Goal: Use online tool/utility: Utilize a website feature to perform a specific function

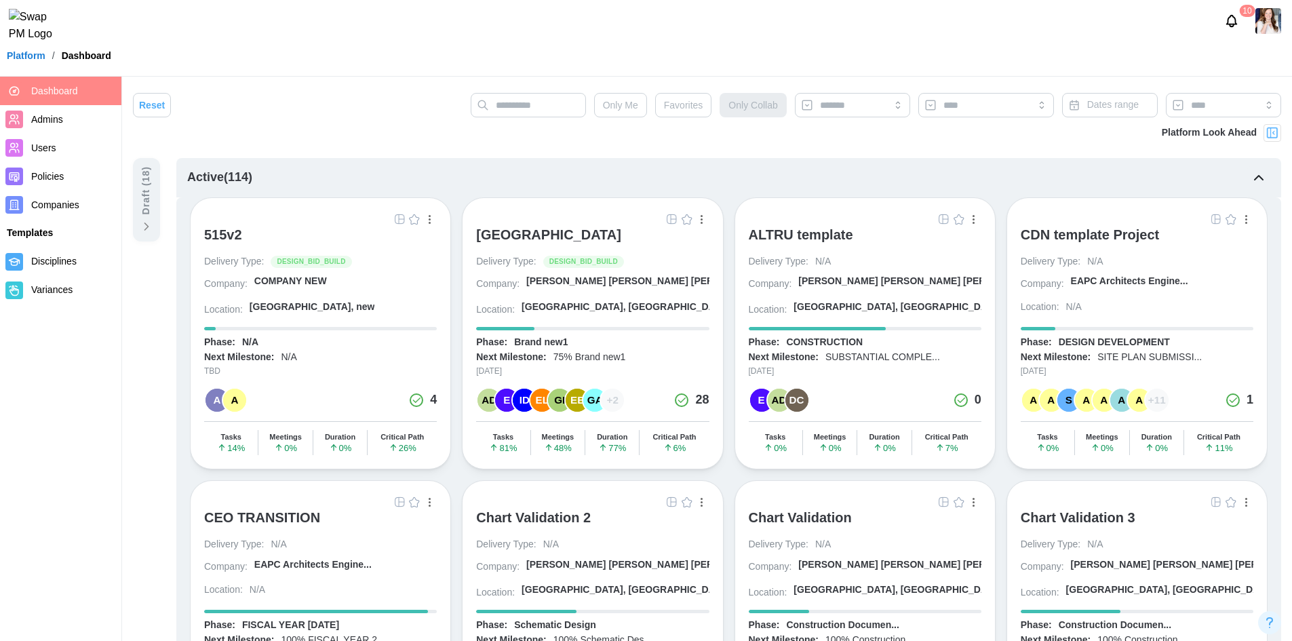
click at [527, 237] on div "[GEOGRAPHIC_DATA]" at bounding box center [548, 234] width 145 height 16
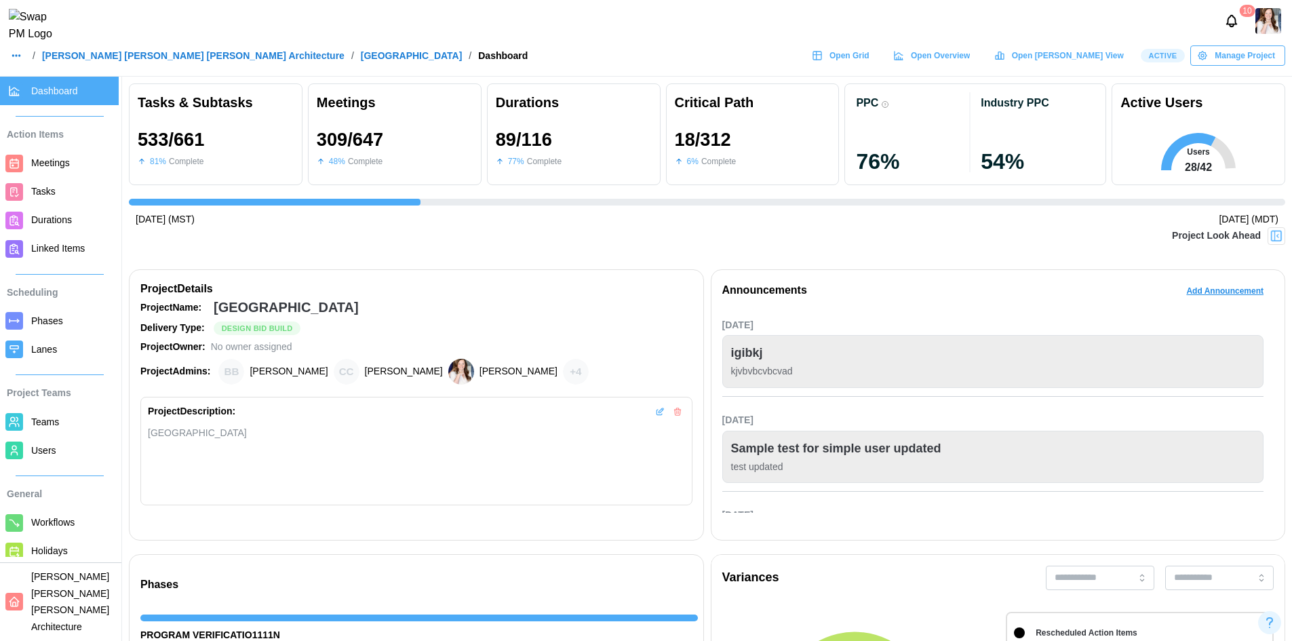
scroll to position [0, 13419]
click at [869, 60] on span "Open Grid" at bounding box center [849, 55] width 40 height 19
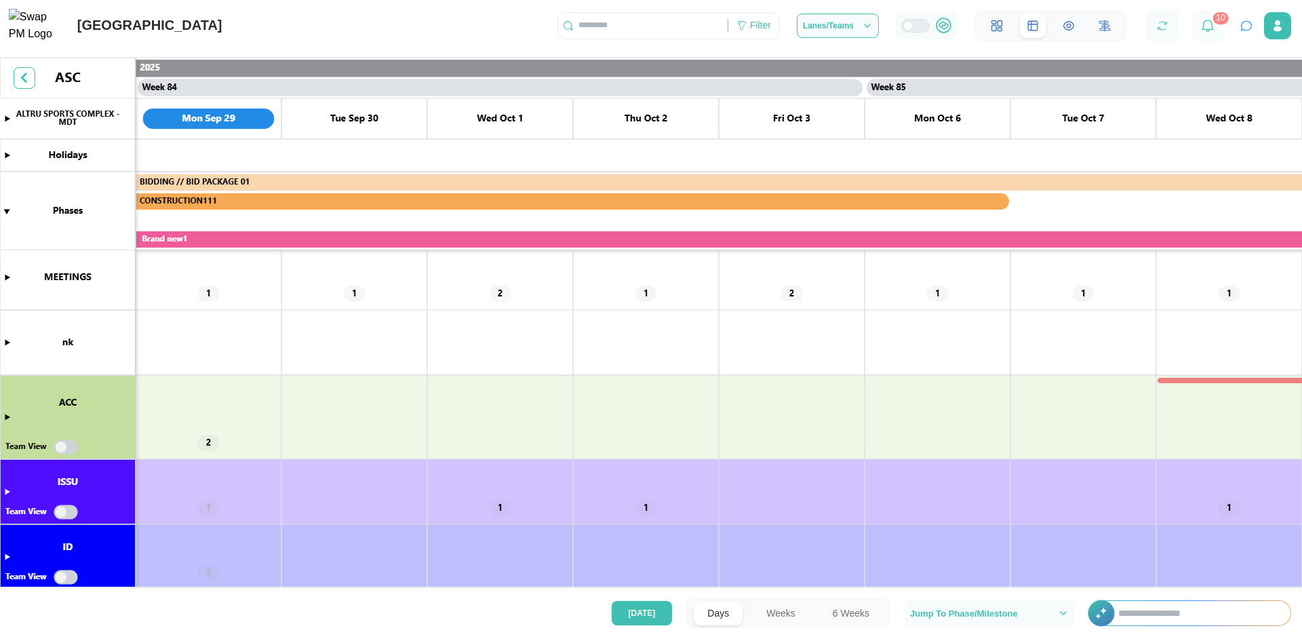
scroll to position [203, 0]
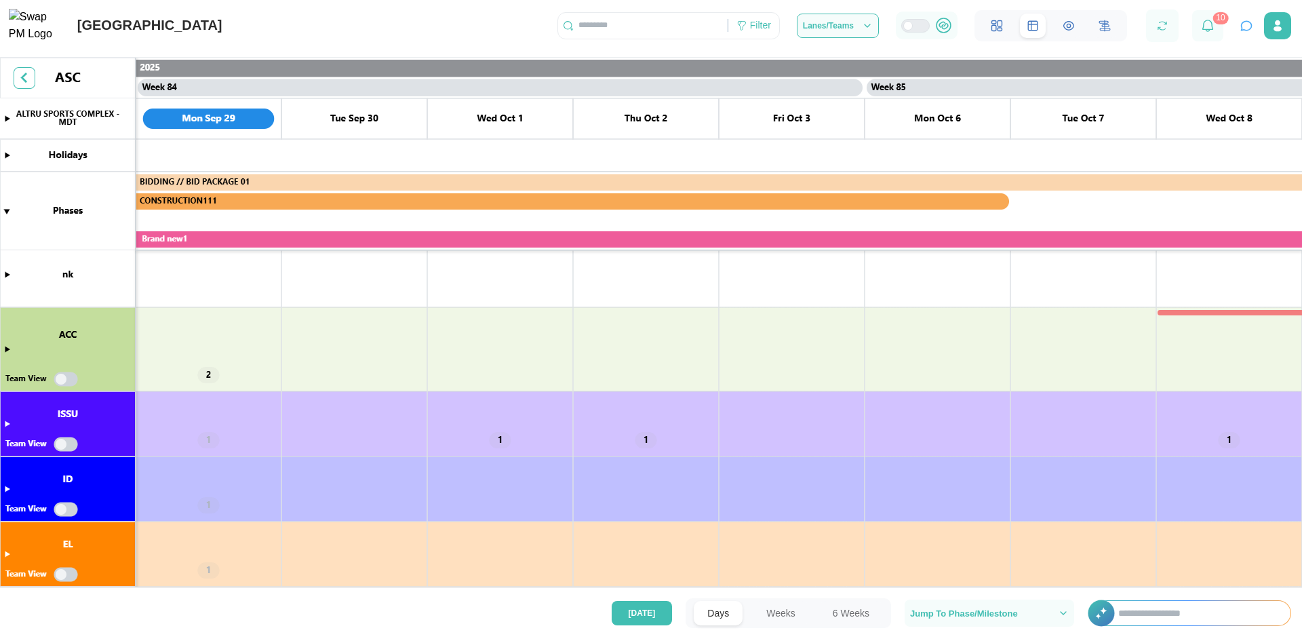
click at [6, 422] on canvas at bounding box center [651, 349] width 1302 height 583
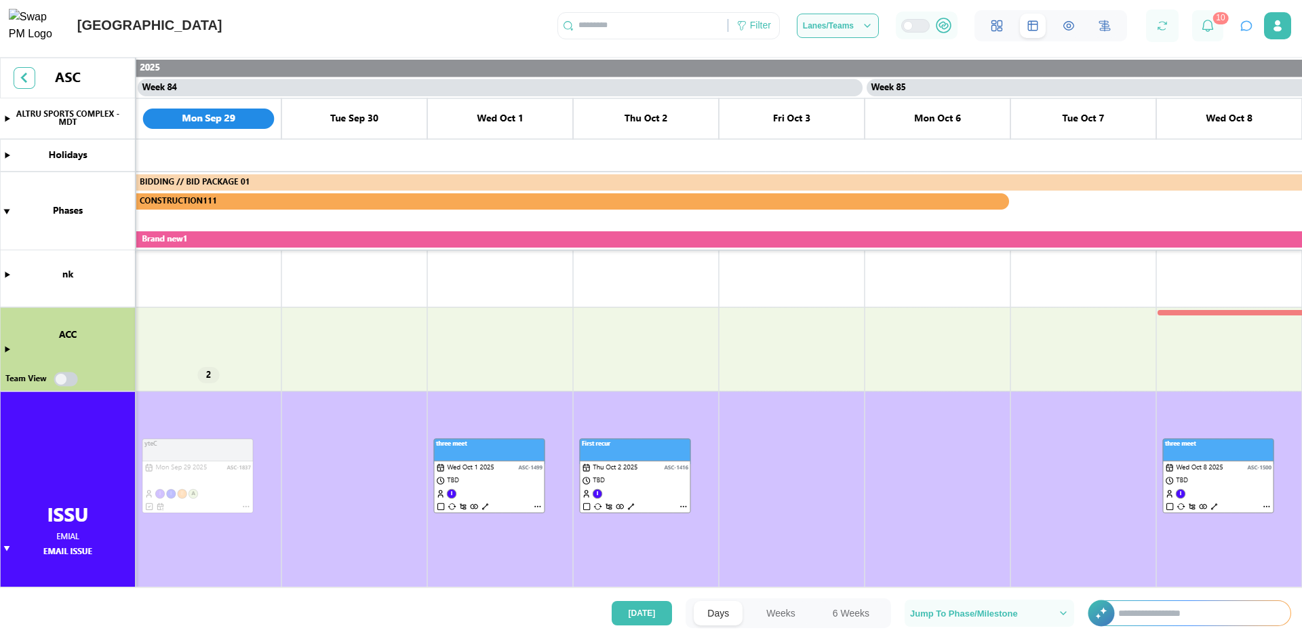
click at [7, 348] on canvas at bounding box center [651, 349] width 1302 height 583
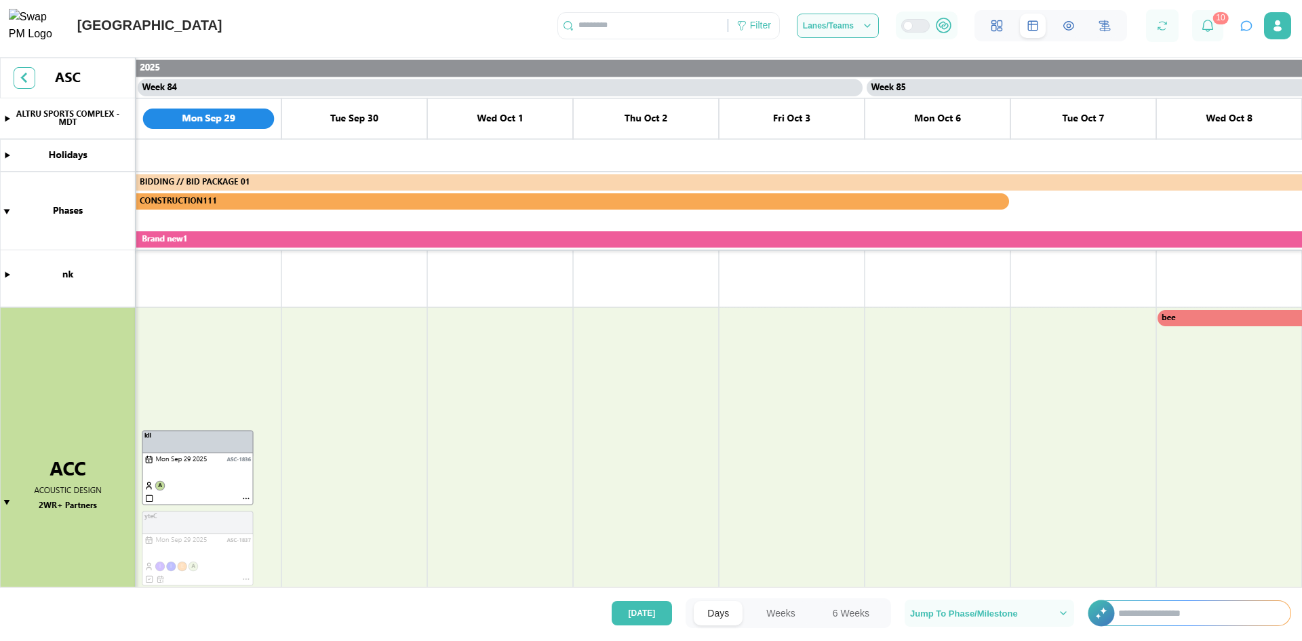
click at [849, 605] on button "6 Weeks" at bounding box center [851, 613] width 64 height 24
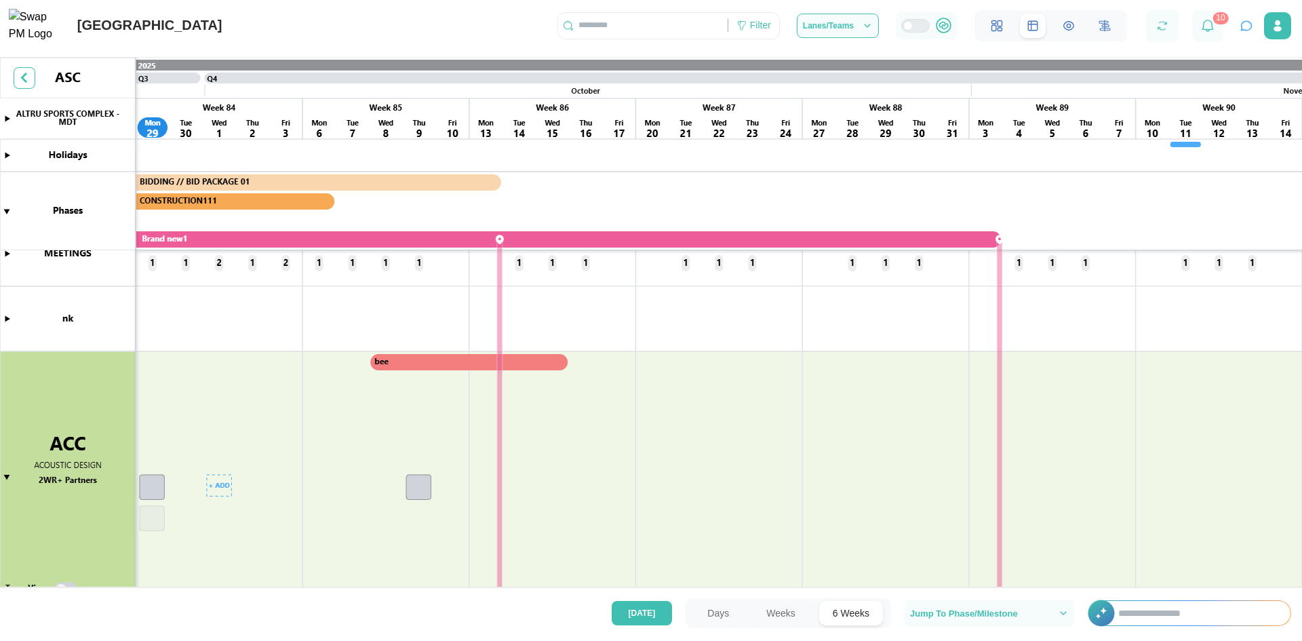
scroll to position [295, 0]
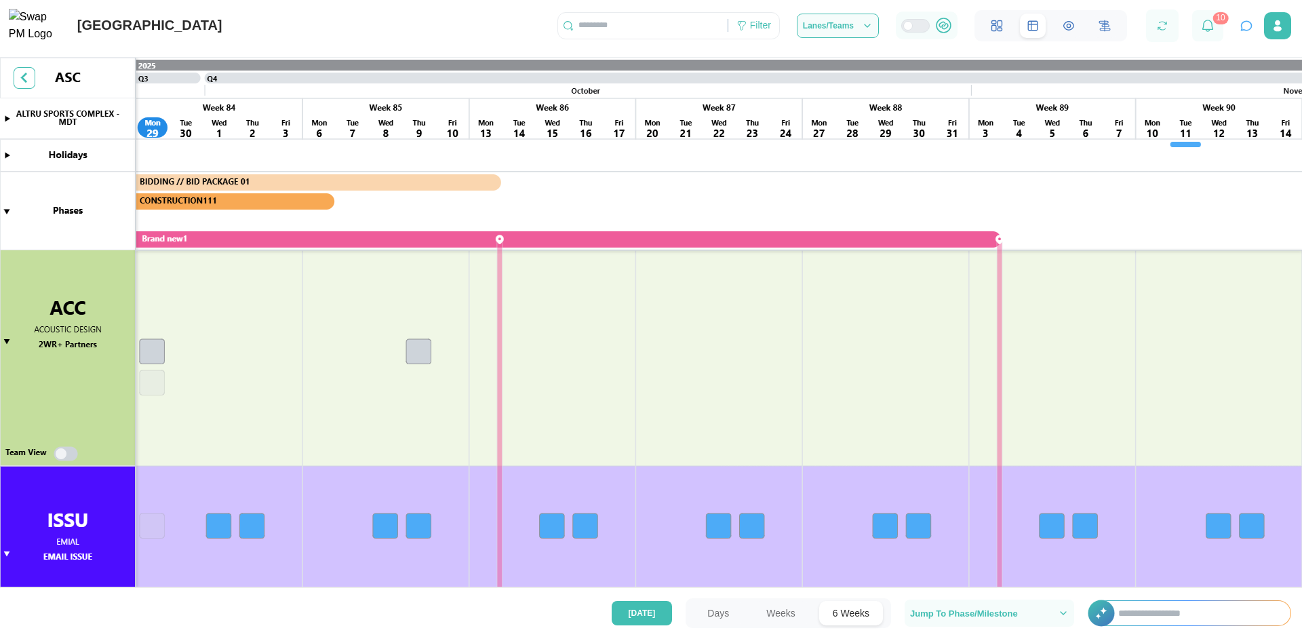
click at [70, 452] on canvas at bounding box center [651, 349] width 1302 height 583
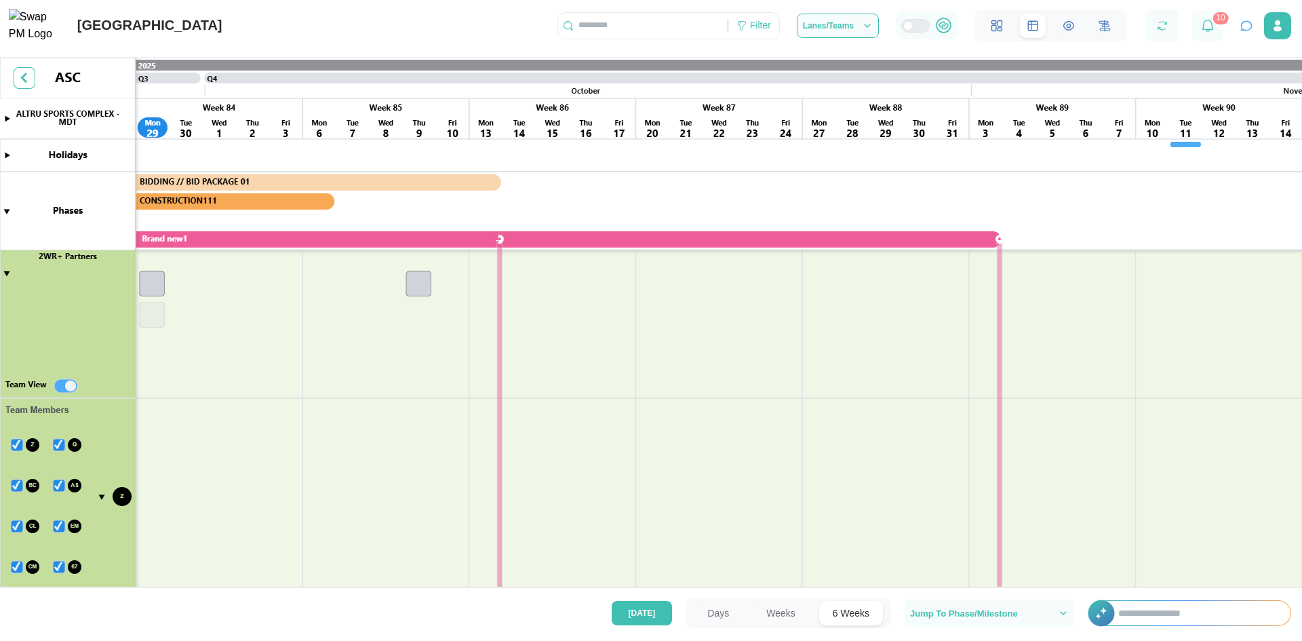
scroll to position [159, 0]
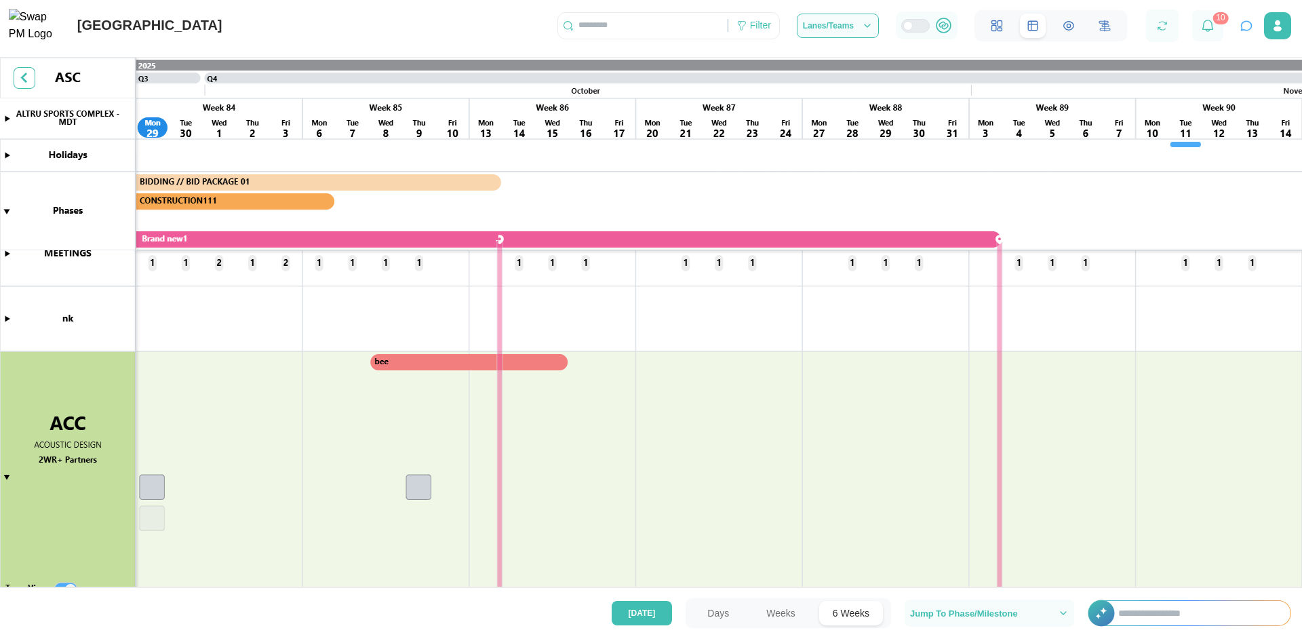
click at [440, 363] on canvas at bounding box center [651, 349] width 1302 height 583
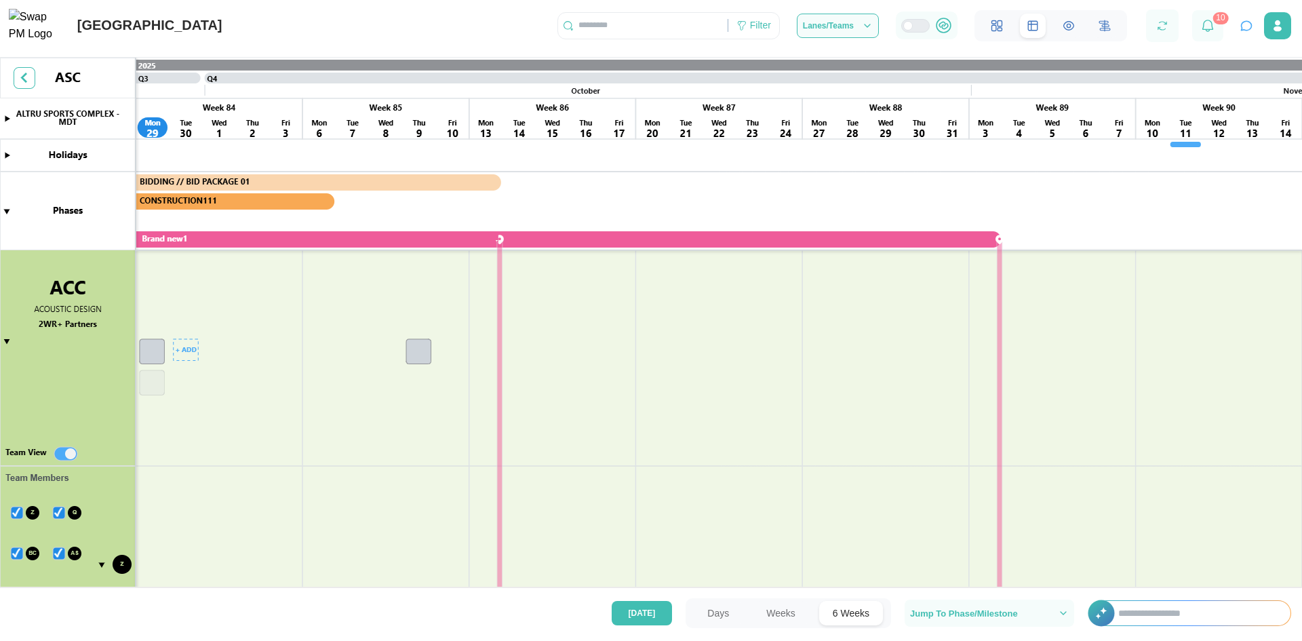
scroll to position [498, 0]
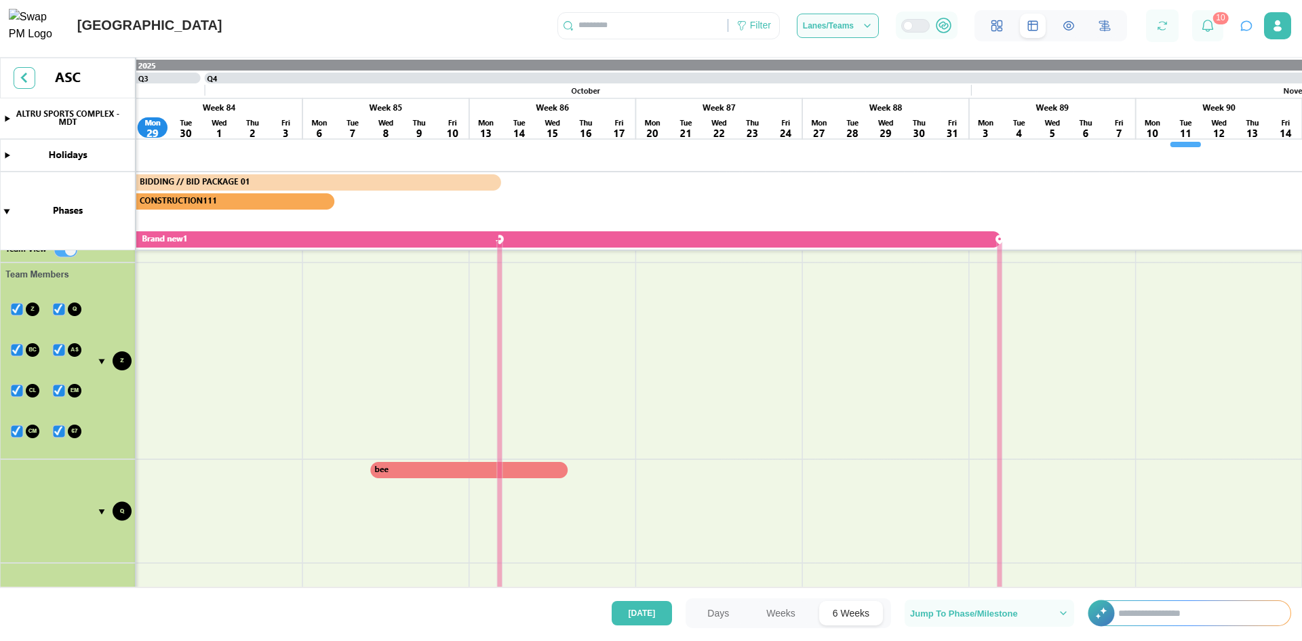
click at [17, 310] on canvas at bounding box center [651, 349] width 1302 height 583
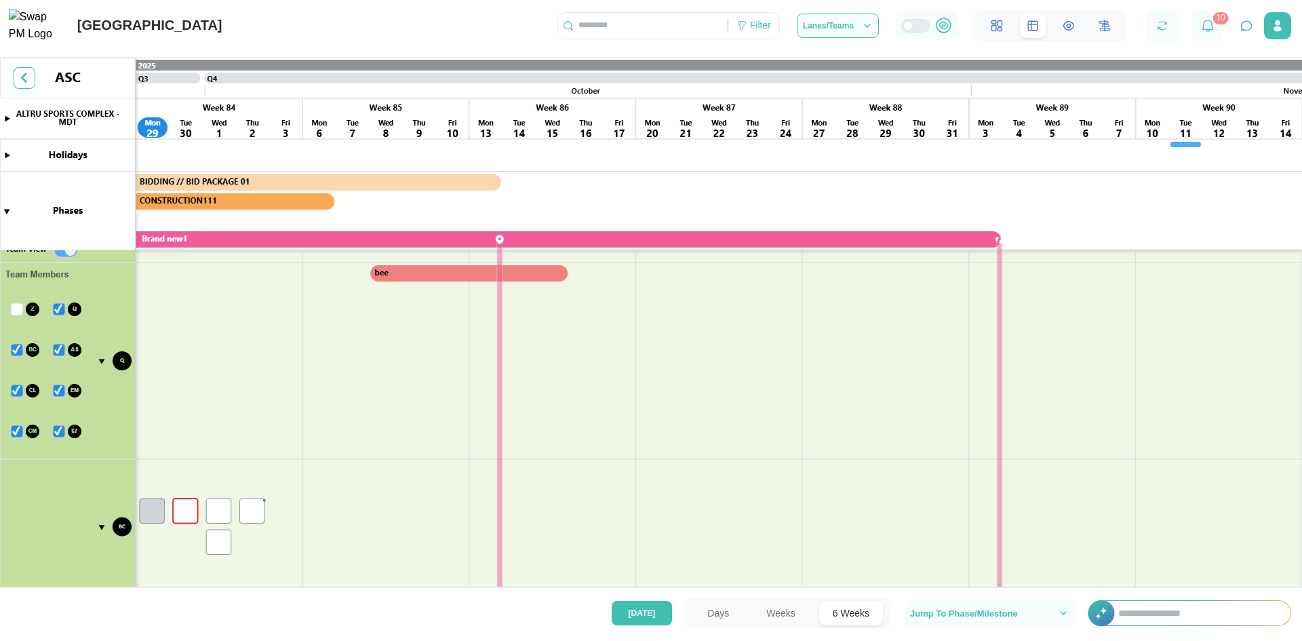
click at [60, 306] on canvas at bounding box center [651, 349] width 1302 height 583
